Goal: Book appointment/travel/reservation

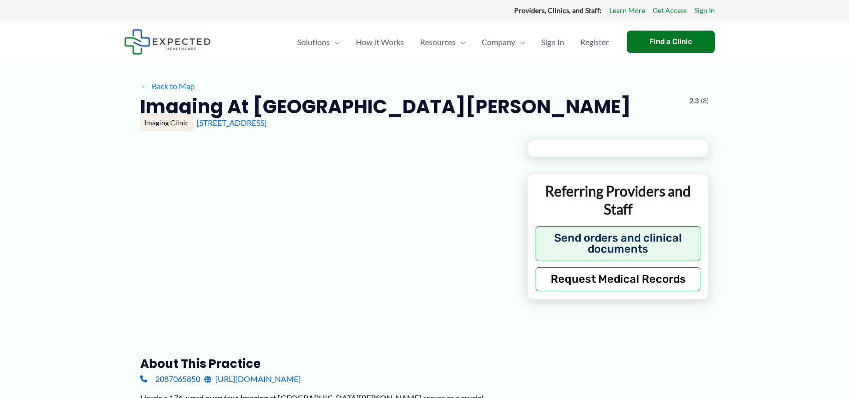
type input "**********"
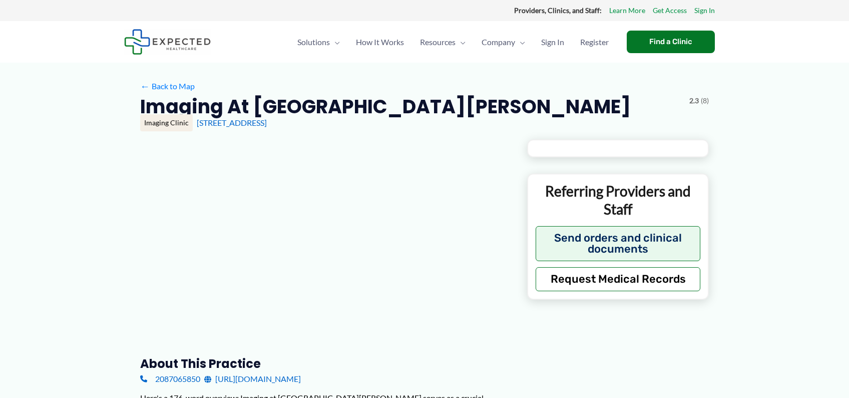
type input "**********"
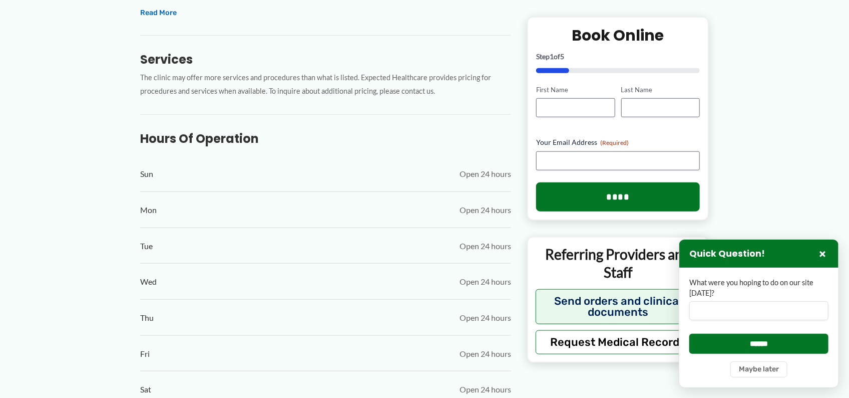
scroll to position [376, 0]
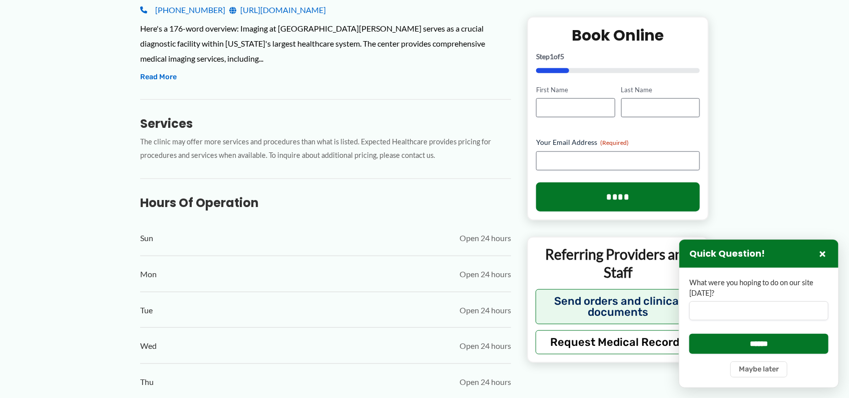
click at [326, 13] on link "[URL][DOMAIN_NAME]" at bounding box center [277, 10] width 97 height 15
